Goal: Transaction & Acquisition: Purchase product/service

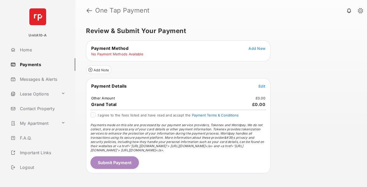
click at [257, 48] on span "Add New" at bounding box center [256, 48] width 17 height 4
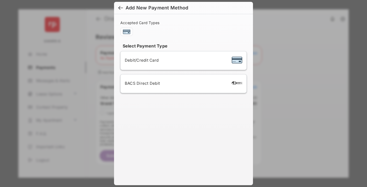
click at [140, 60] on span "Debit/Credit Card" at bounding box center [142, 60] width 34 height 5
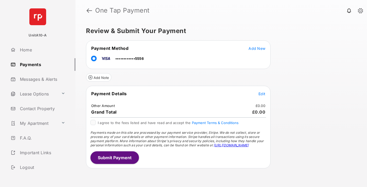
click at [262, 93] on span "Edit" at bounding box center [261, 93] width 7 height 4
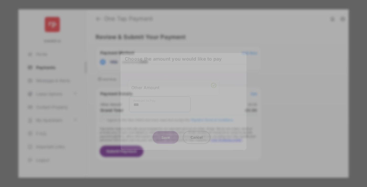
type input "***"
click at [165, 133] on button "Save" at bounding box center [165, 137] width 26 height 13
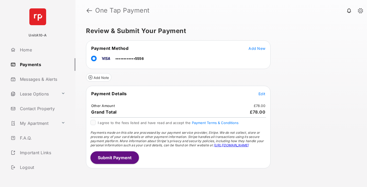
click at [114, 157] on button "Submit Payment" at bounding box center [114, 157] width 48 height 13
